Goal: Download file/media

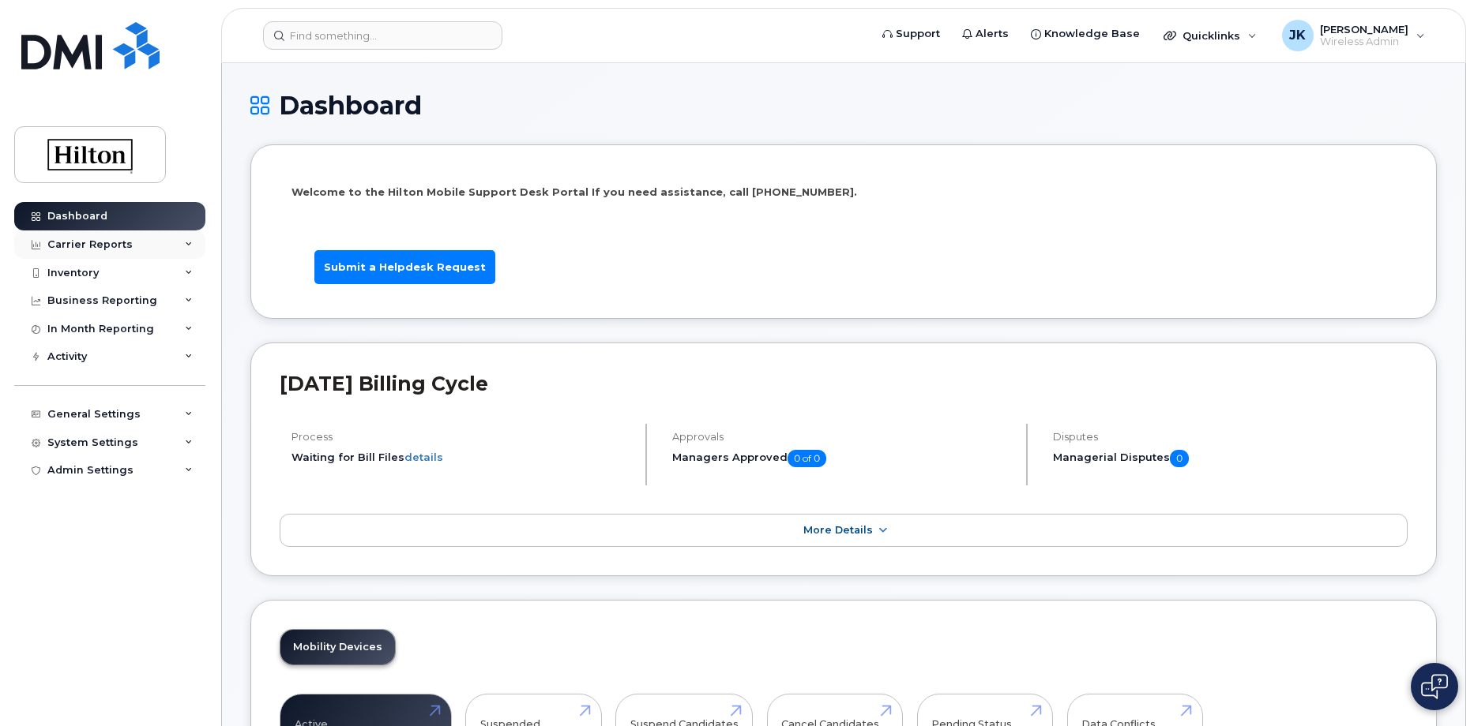
click at [90, 246] on div "Carrier Reports" at bounding box center [89, 244] width 85 height 13
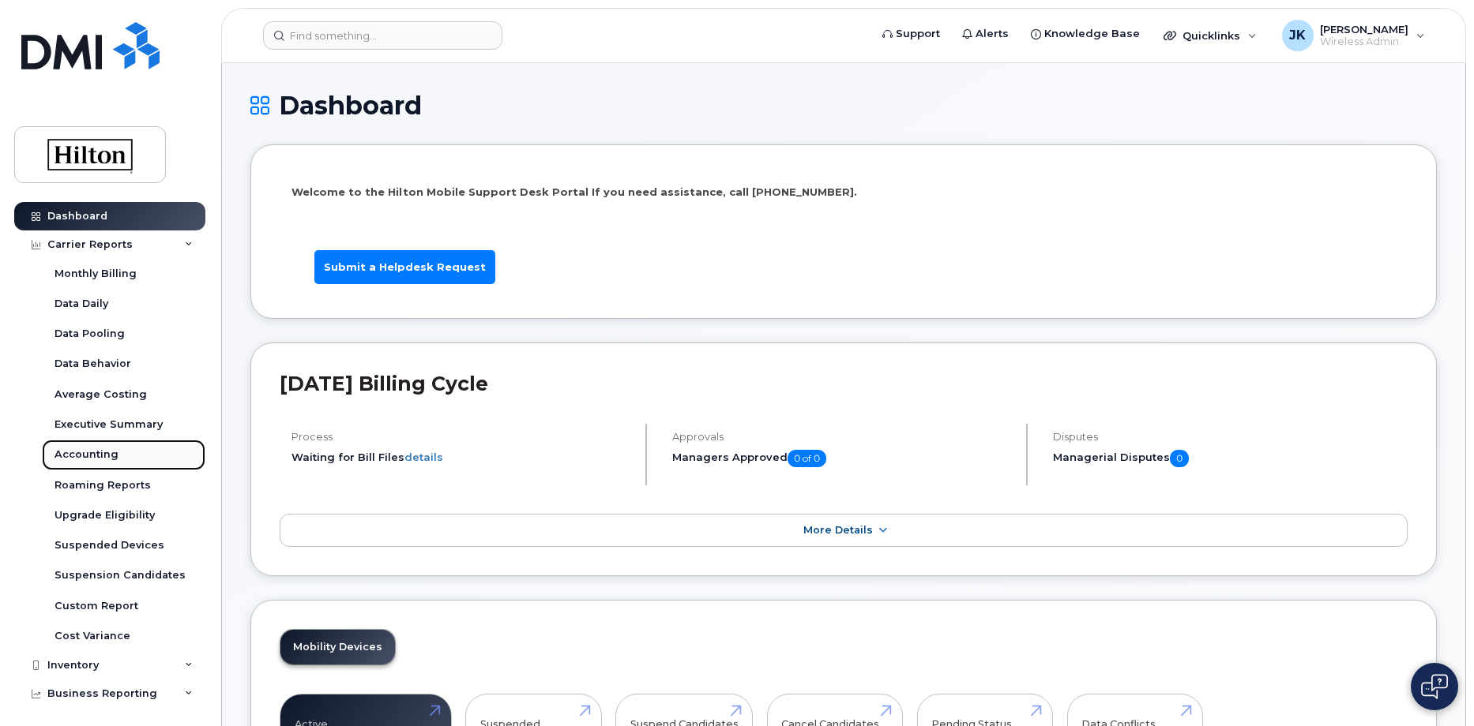
click at [82, 450] on div "Accounting" at bounding box center [86, 455] width 64 height 14
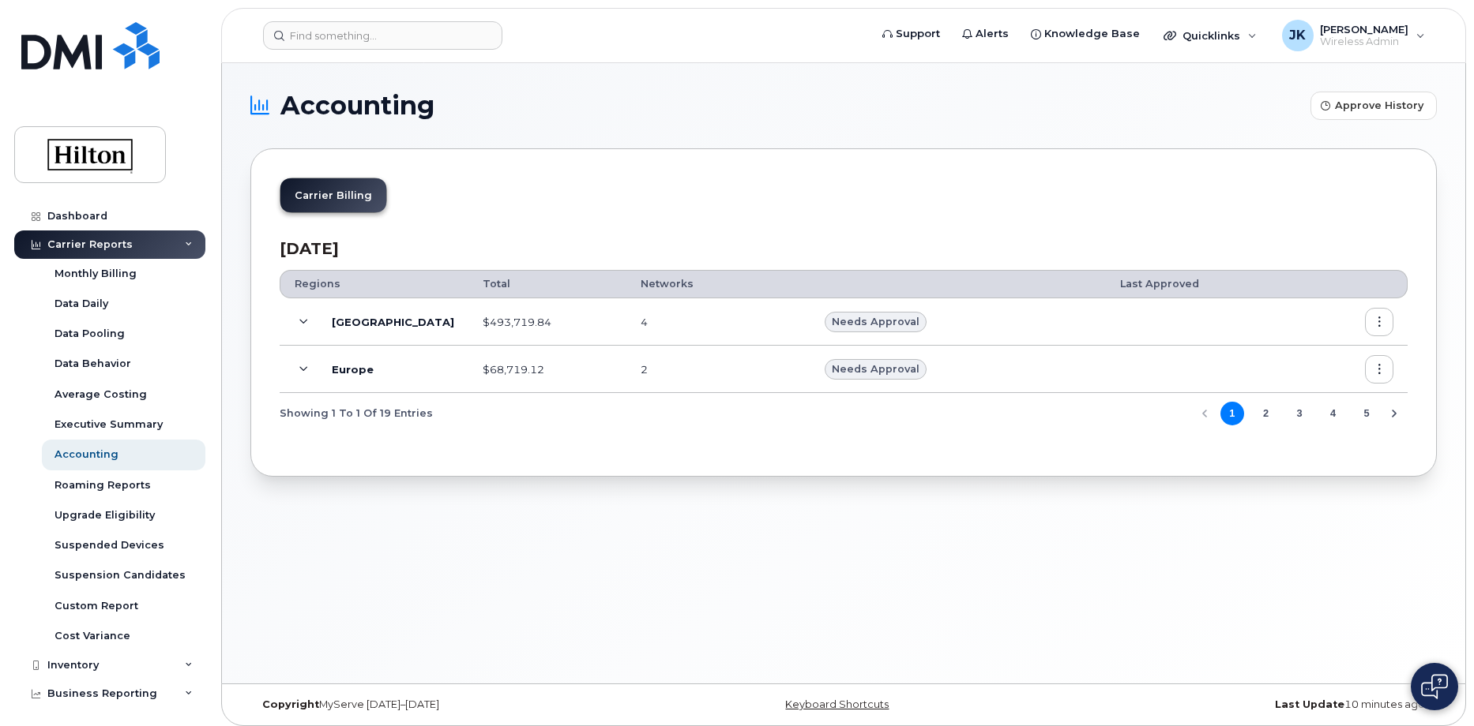
click at [304, 320] on icon at bounding box center [303, 322] width 9 height 9
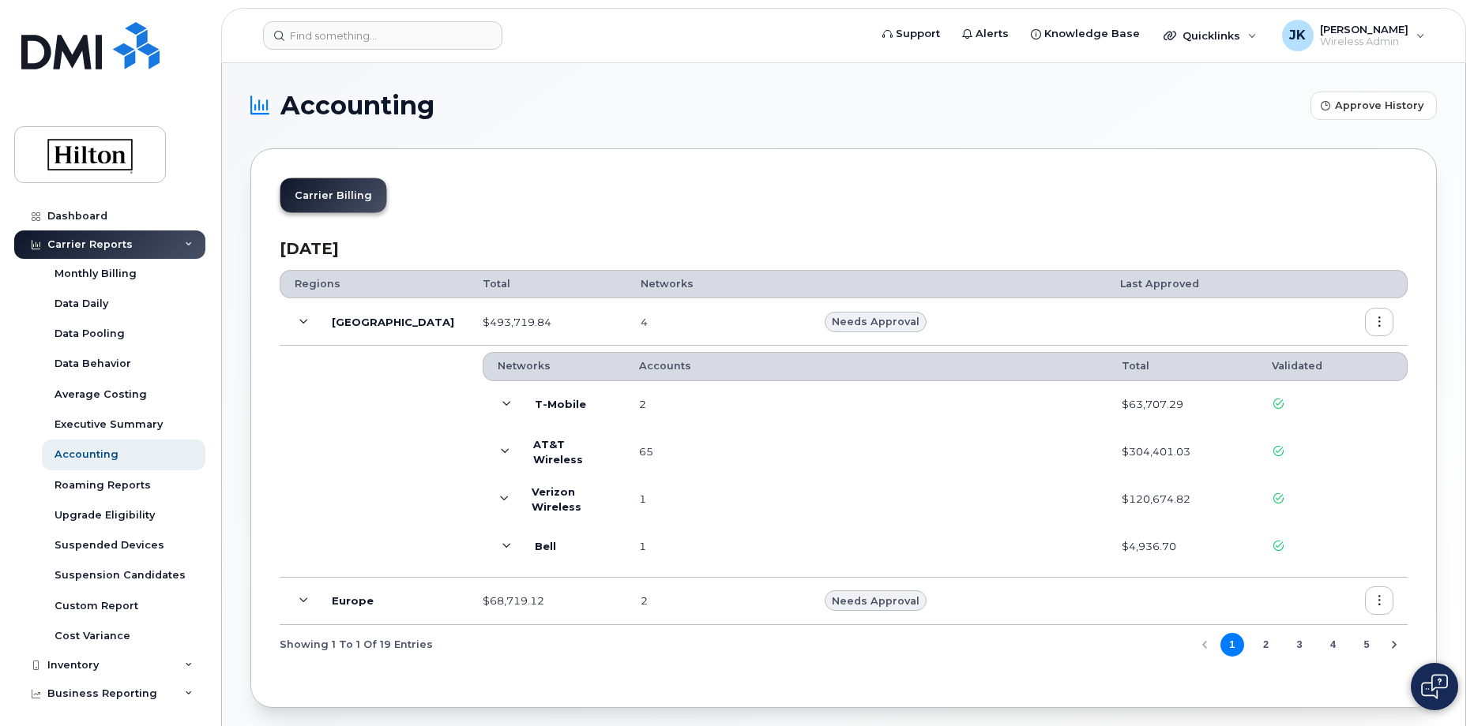
click at [1378, 327] on icon "button" at bounding box center [1379, 322] width 10 height 10
click at [1306, 417] on span "Download" at bounding box center [1307, 417] width 62 height 14
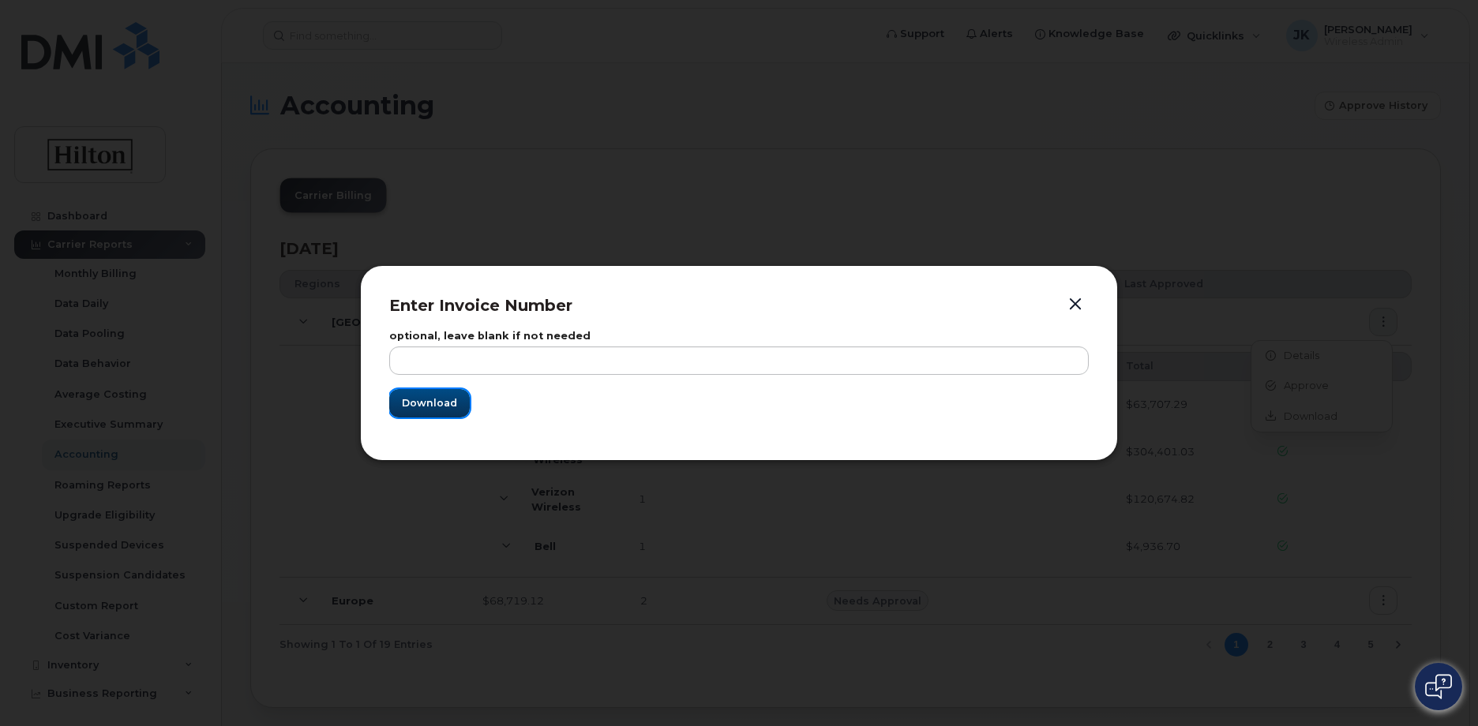
click at [425, 405] on span "Download" at bounding box center [429, 403] width 55 height 15
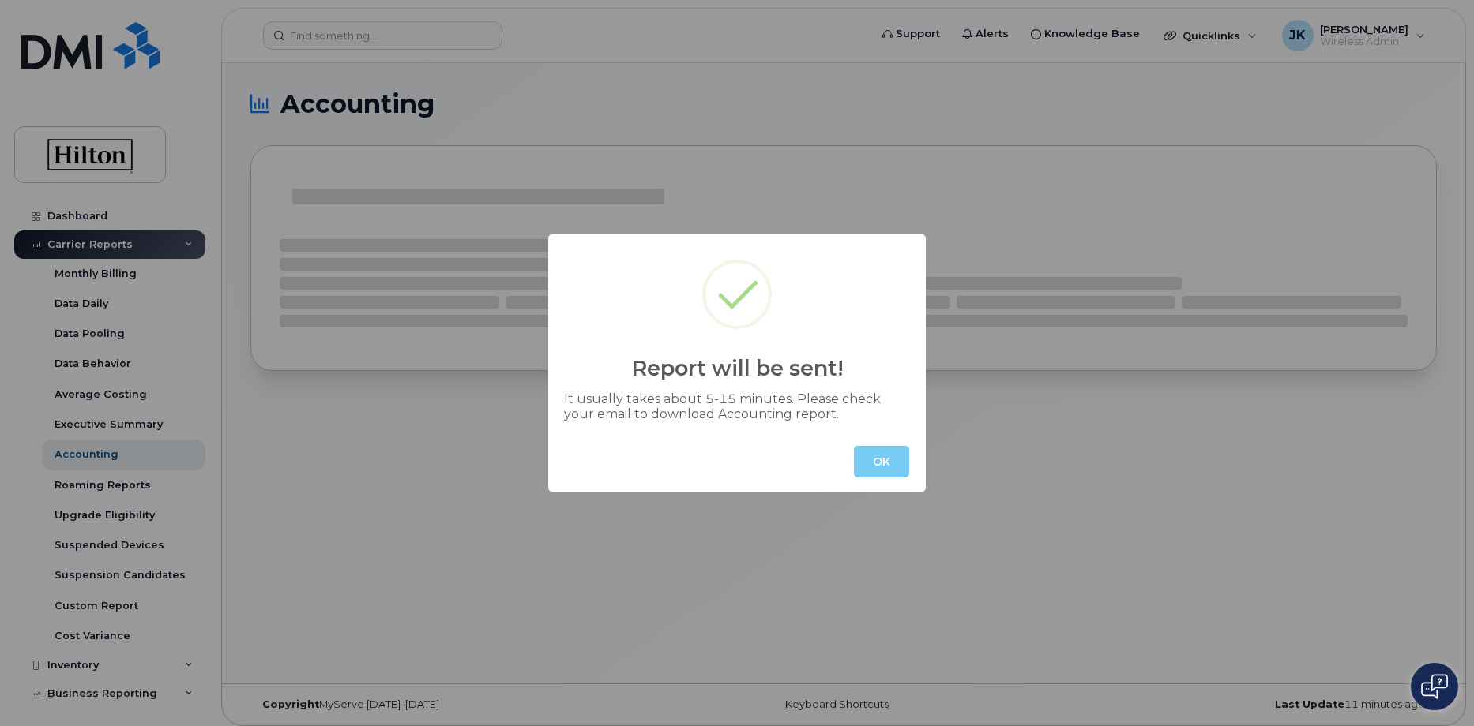
click at [876, 463] on button "OK" at bounding box center [881, 462] width 55 height 32
